Goal: Information Seeking & Learning: Learn about a topic

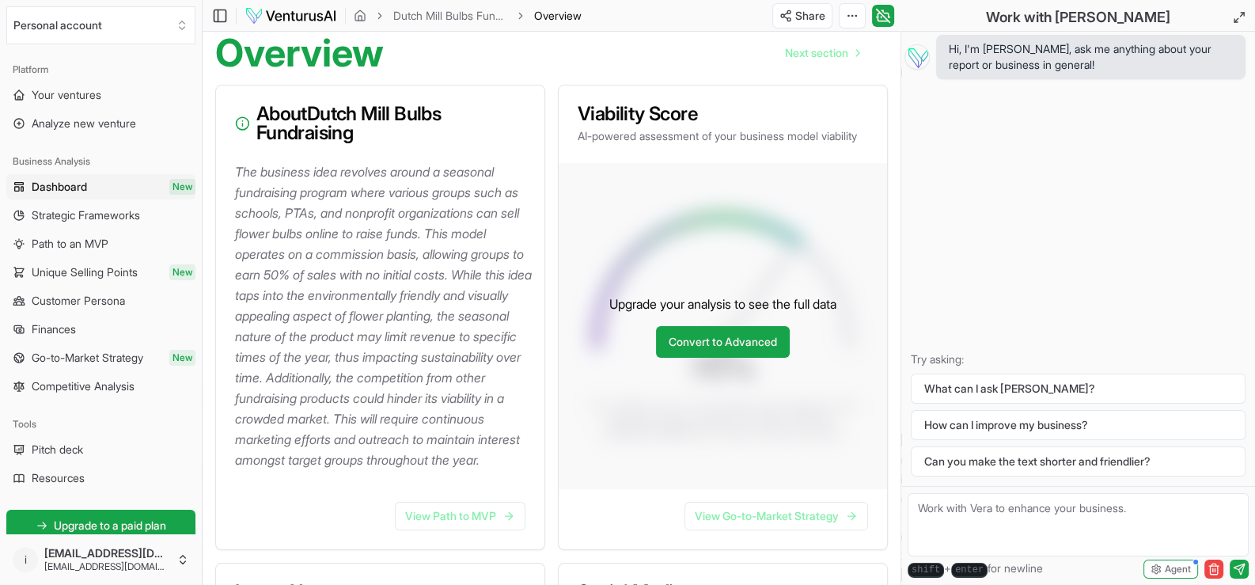
scroll to position [237, 0]
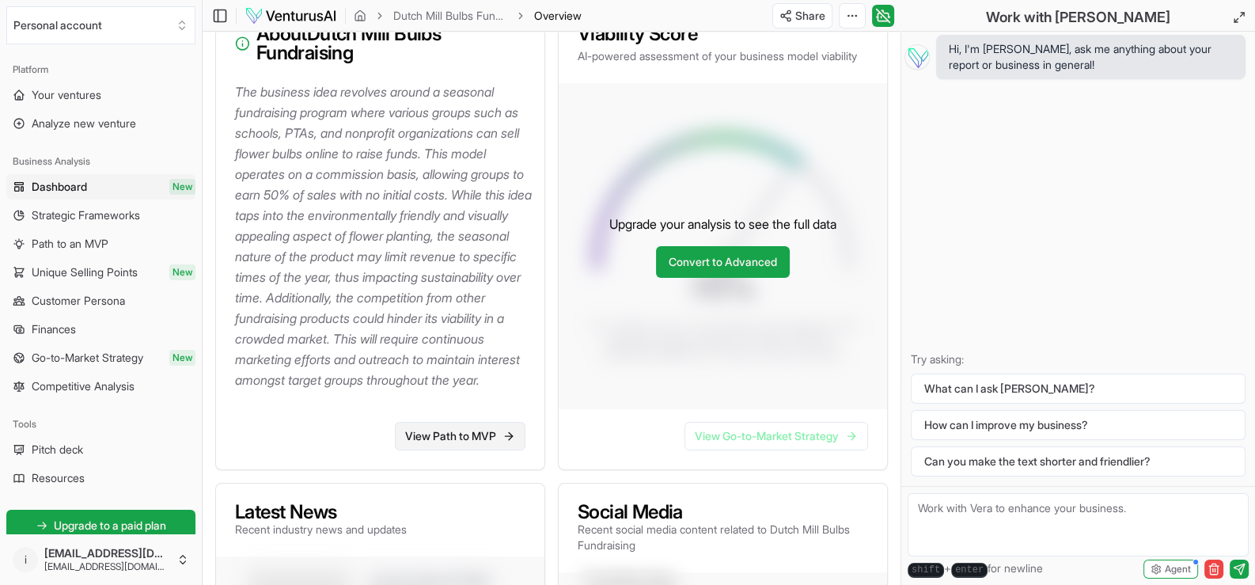
click at [458, 450] on link "View Path to MVP" at bounding box center [460, 436] width 131 height 28
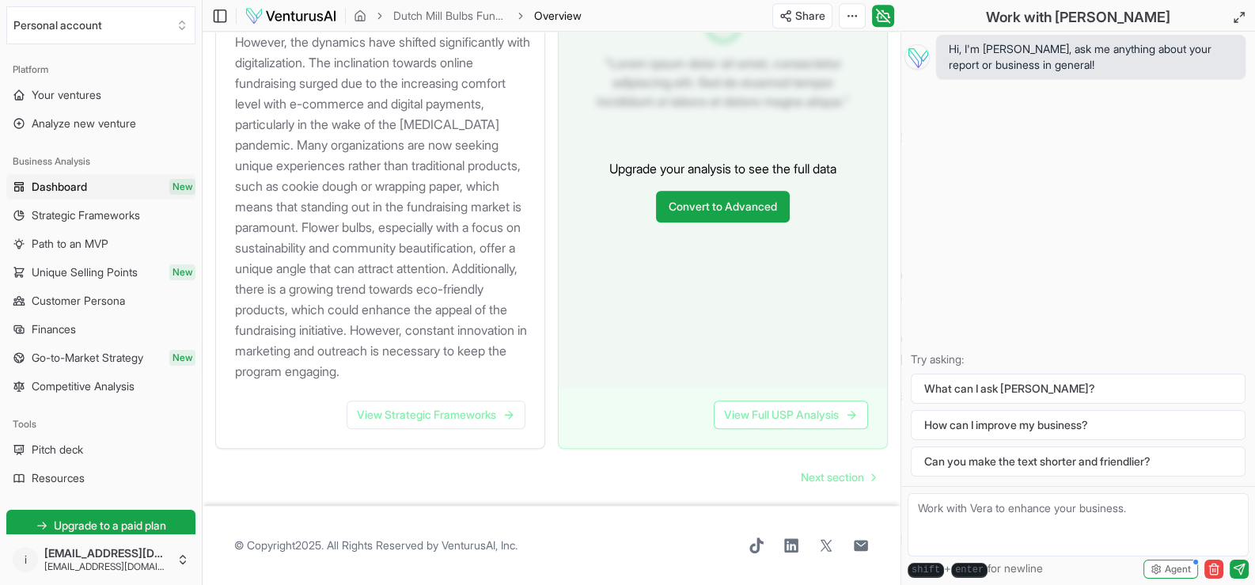
scroll to position [1806, 0]
click at [451, 414] on link "View Strategic Frameworks" at bounding box center [436, 414] width 179 height 28
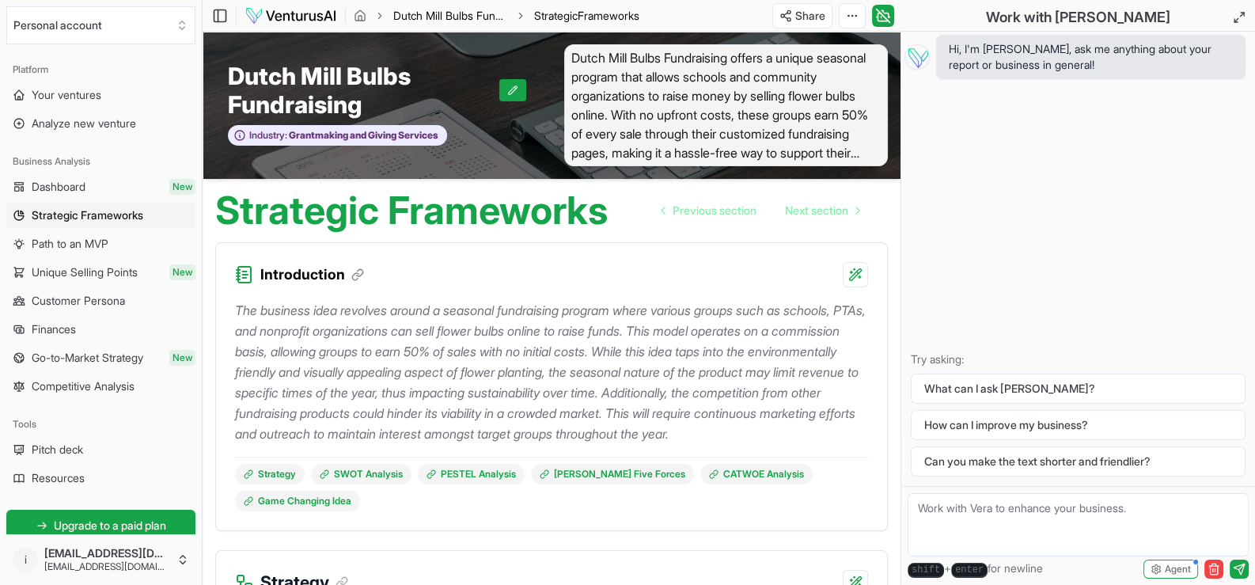
click at [424, 16] on link "Dutch Mill Bulbs Fundraising" at bounding box center [450, 16] width 114 height 16
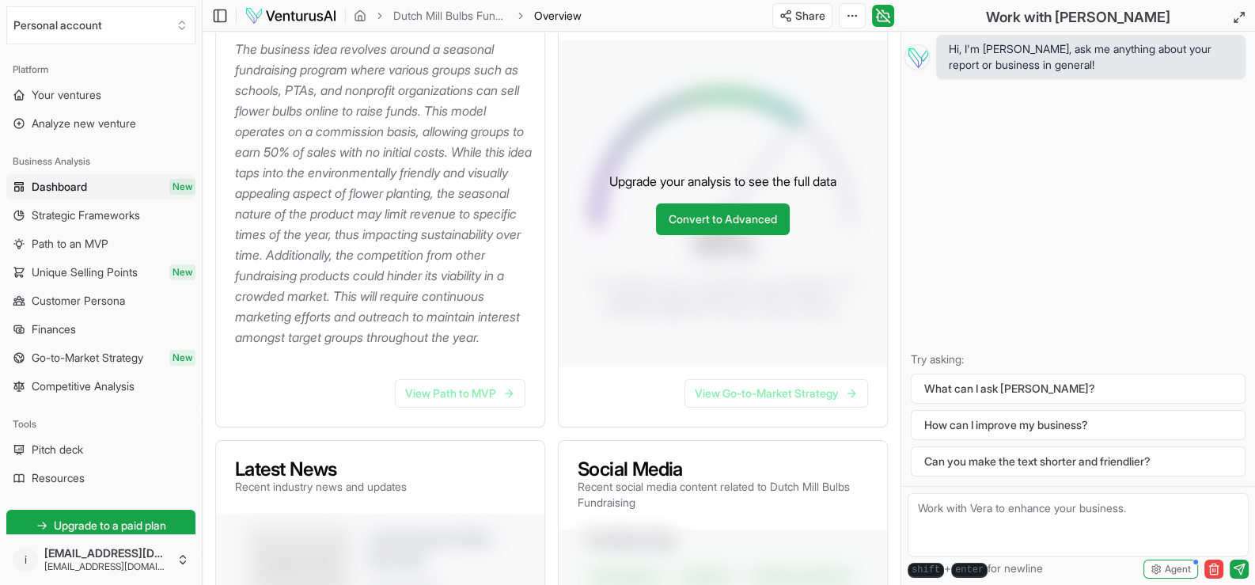
scroll to position [316, 0]
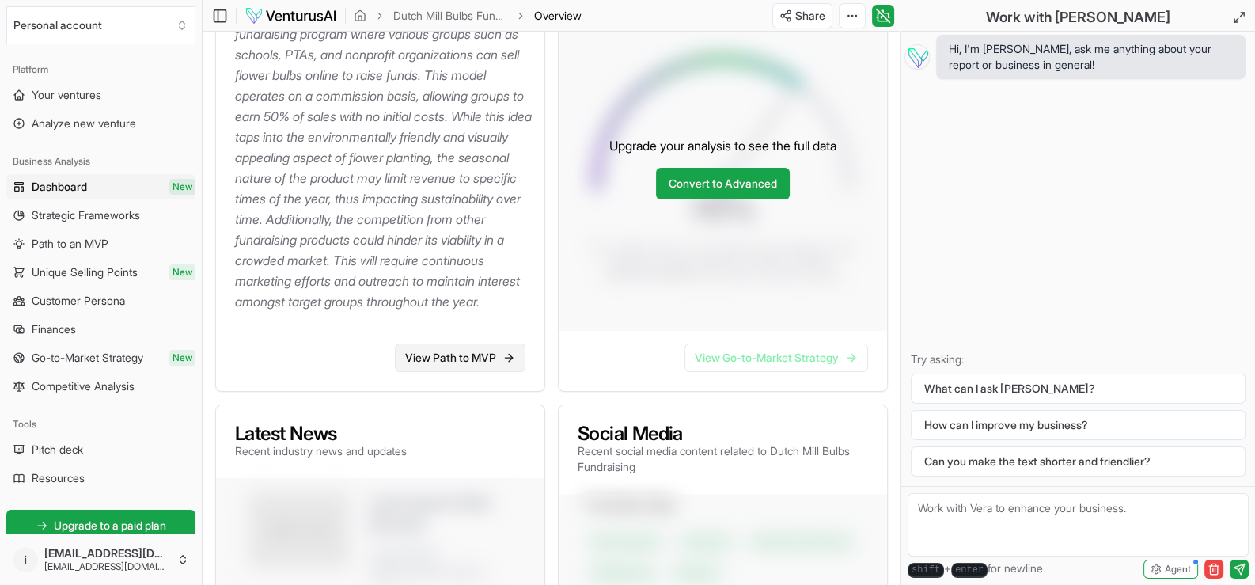
click at [441, 372] on link "View Path to MVP" at bounding box center [460, 357] width 131 height 28
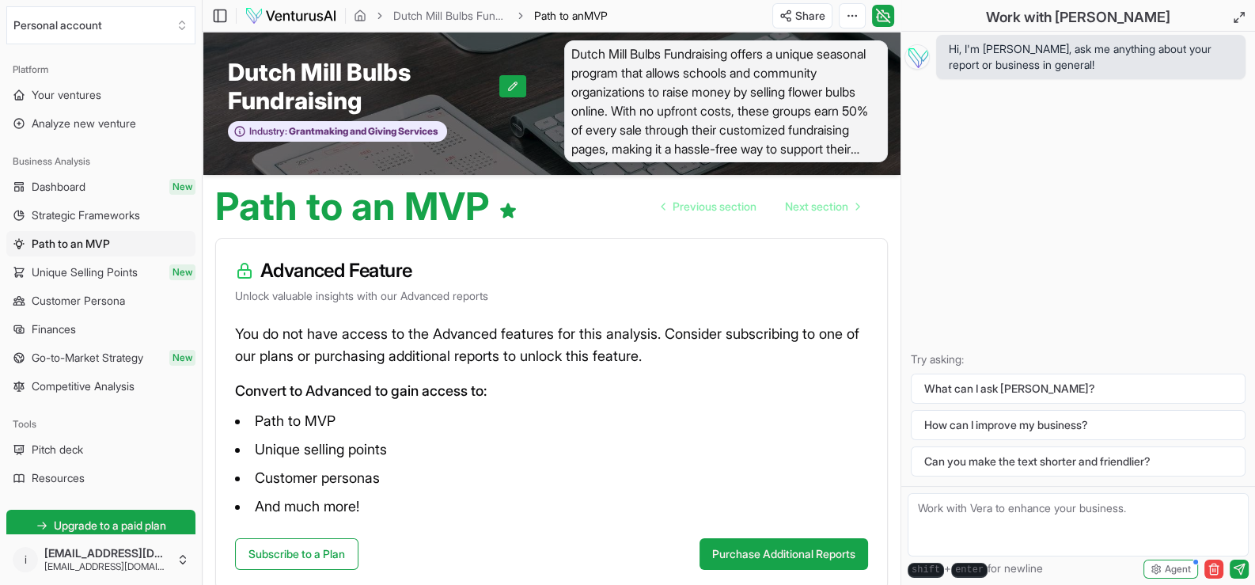
scroll to position [31, 0]
